Goal: Find specific page/section: Find specific page/section

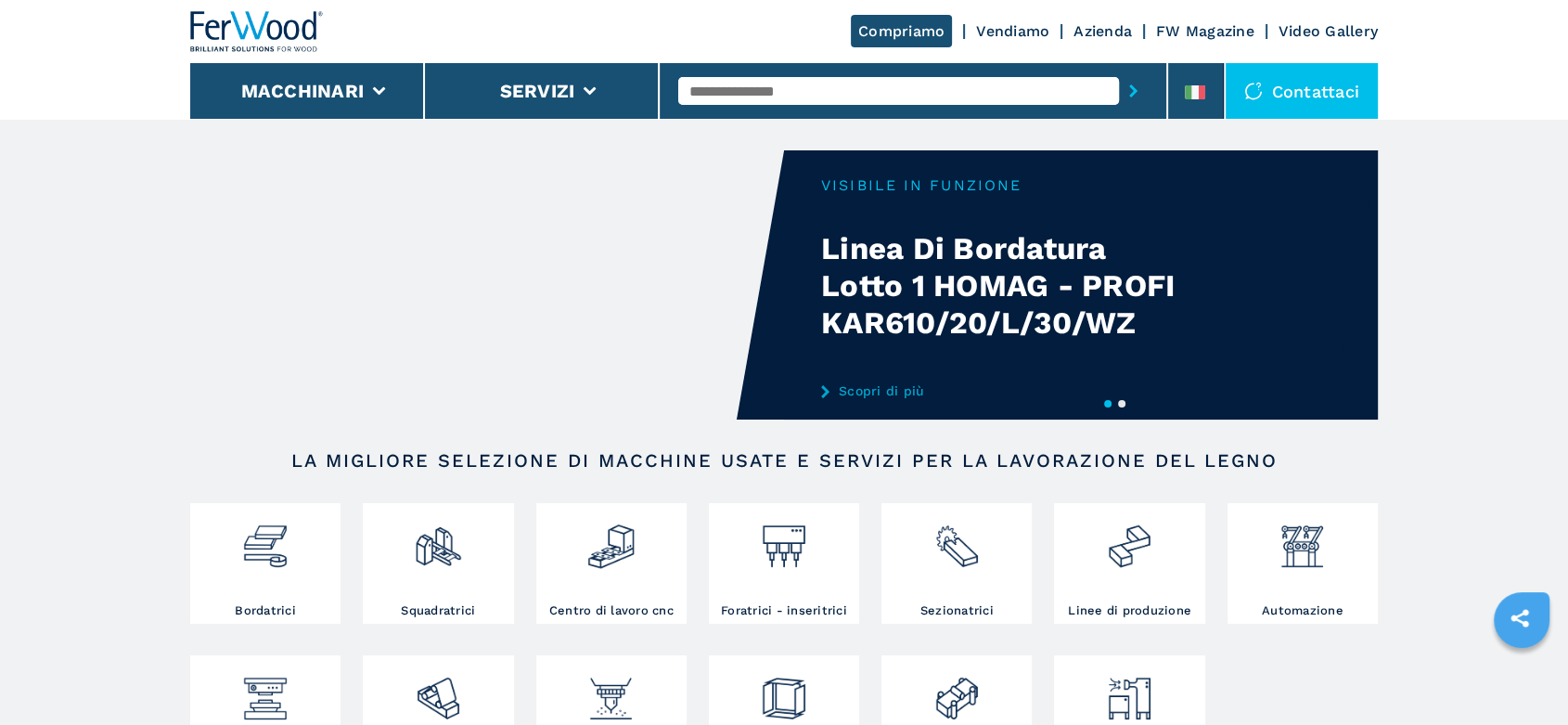
drag, startPoint x: 710, startPoint y: 92, endPoint x: 698, endPoint y: 87, distance: 13.0
click at [705, 92] on input "text" at bounding box center [899, 91] width 441 height 28
type input "******"
click at [708, 121] on div "007981" at bounding box center [899, 121] width 441 height 34
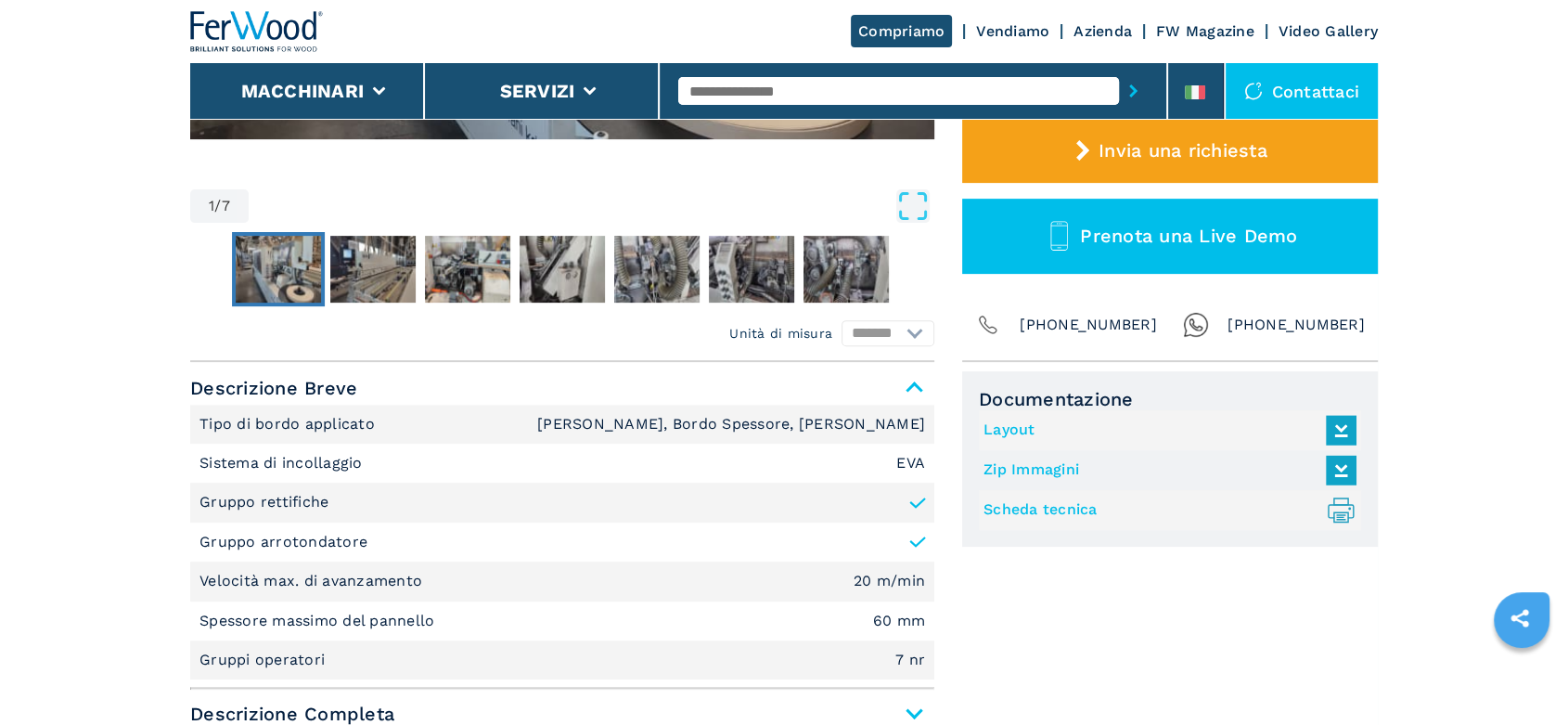
scroll to position [619, 0]
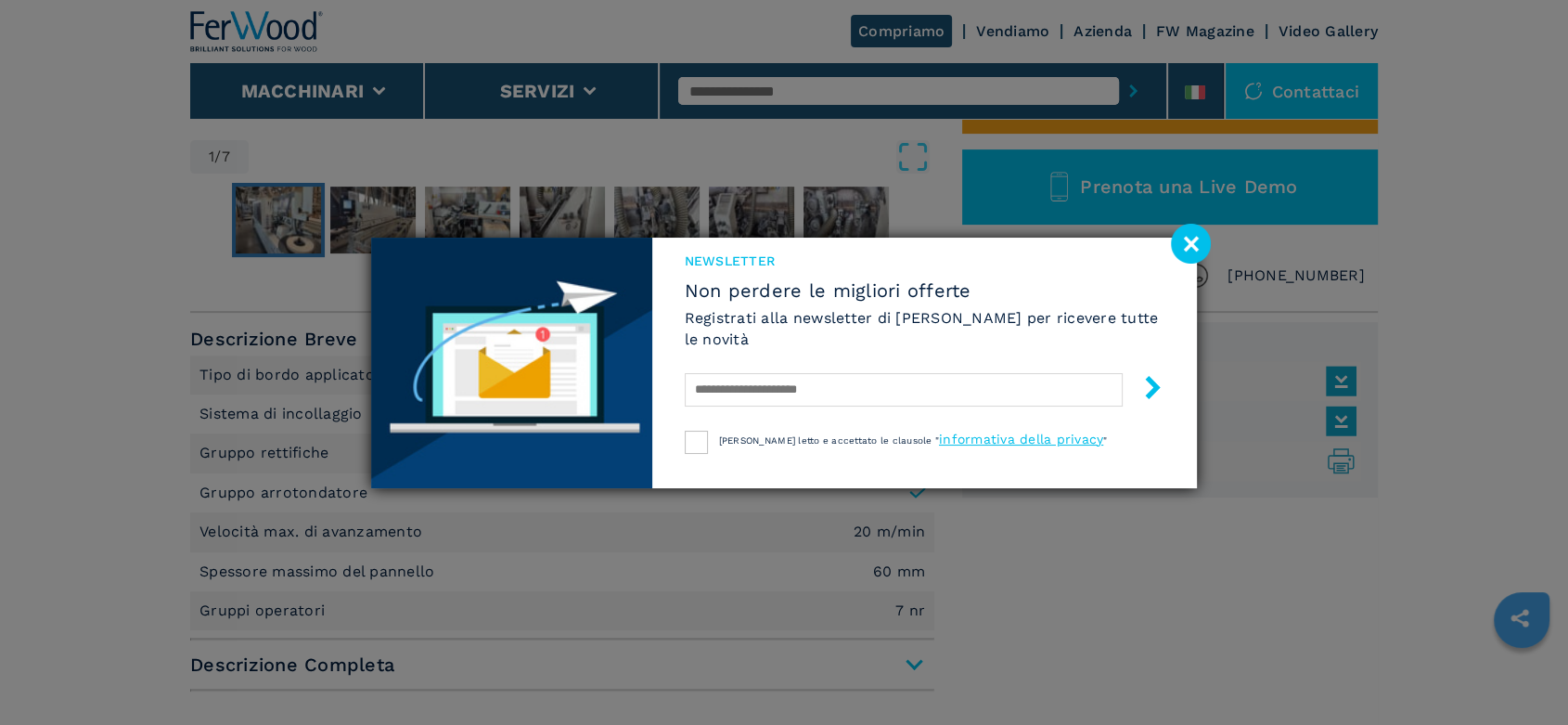
click at [1196, 244] on image at bounding box center [1190, 243] width 40 height 40
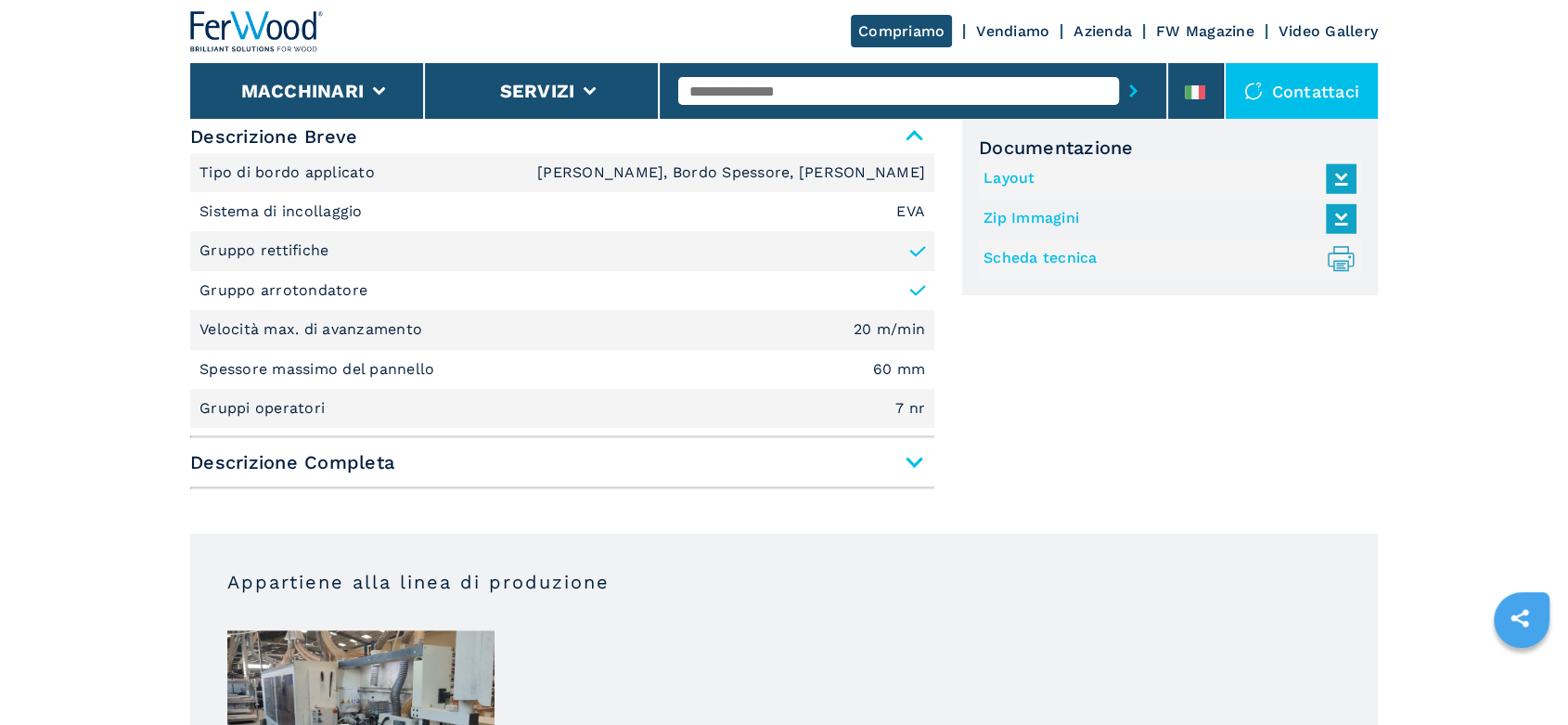
scroll to position [825, 0]
